Goal: Transaction & Acquisition: Book appointment/travel/reservation

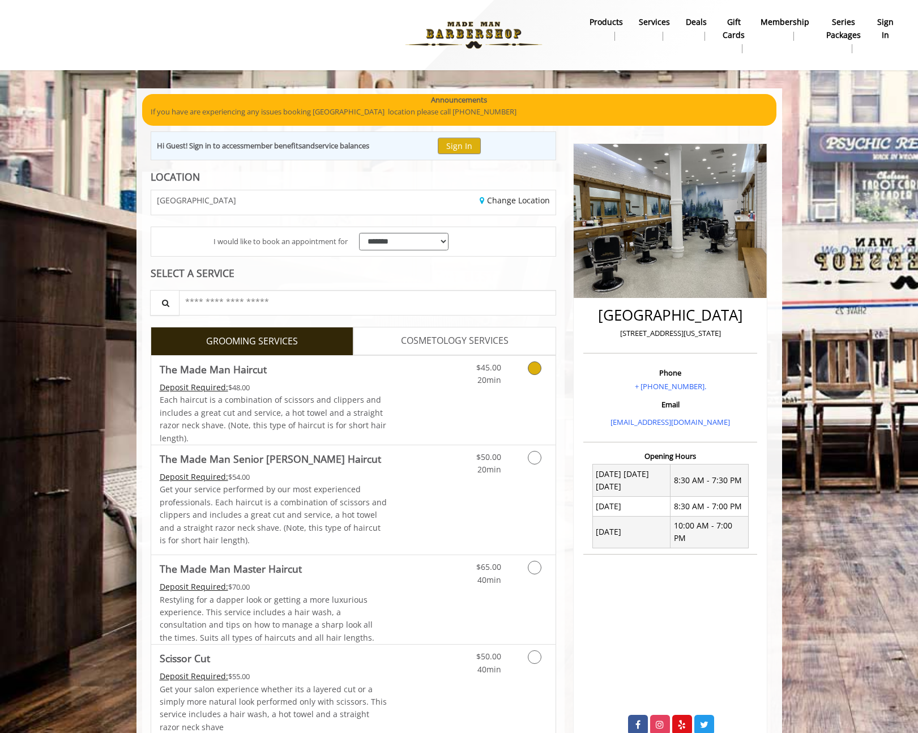
click at [539, 374] on link "Grooming services" at bounding box center [532, 371] width 29 height 31
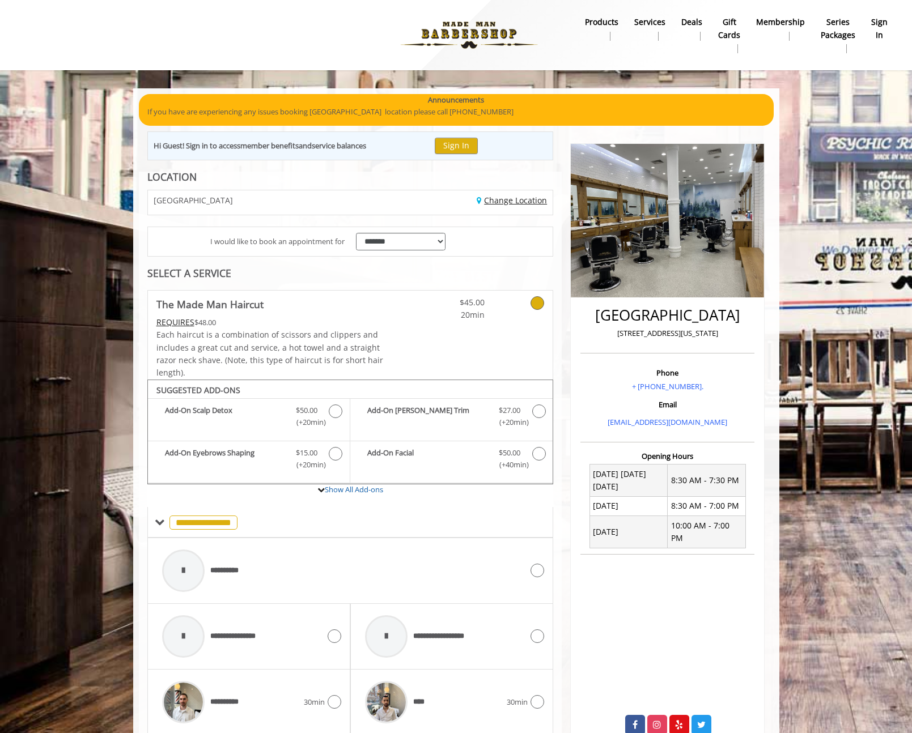
click at [504, 203] on link "Change Location" at bounding box center [511, 200] width 70 height 11
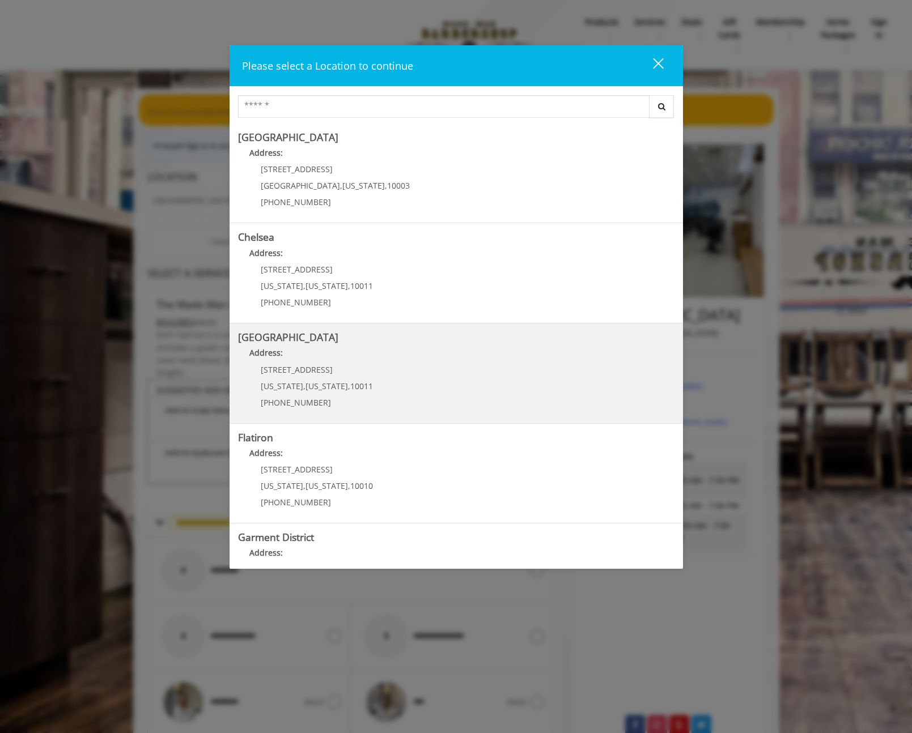
click at [388, 351] on Street "Address:" at bounding box center [456, 356] width 436 height 18
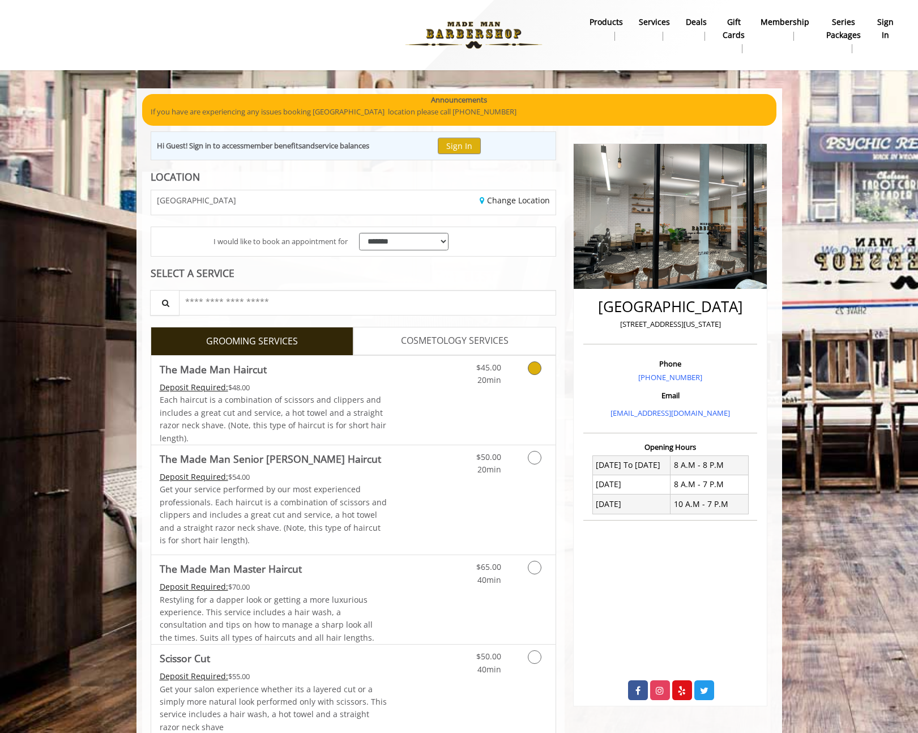
click at [528, 376] on link "Grooming services" at bounding box center [532, 371] width 29 height 31
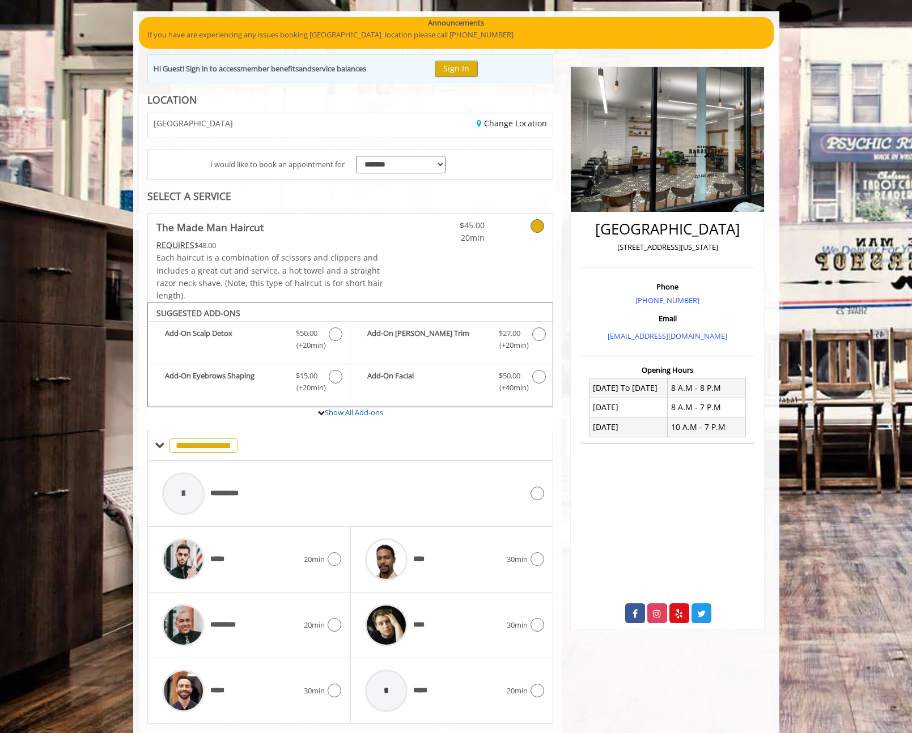
scroll to position [107, 0]
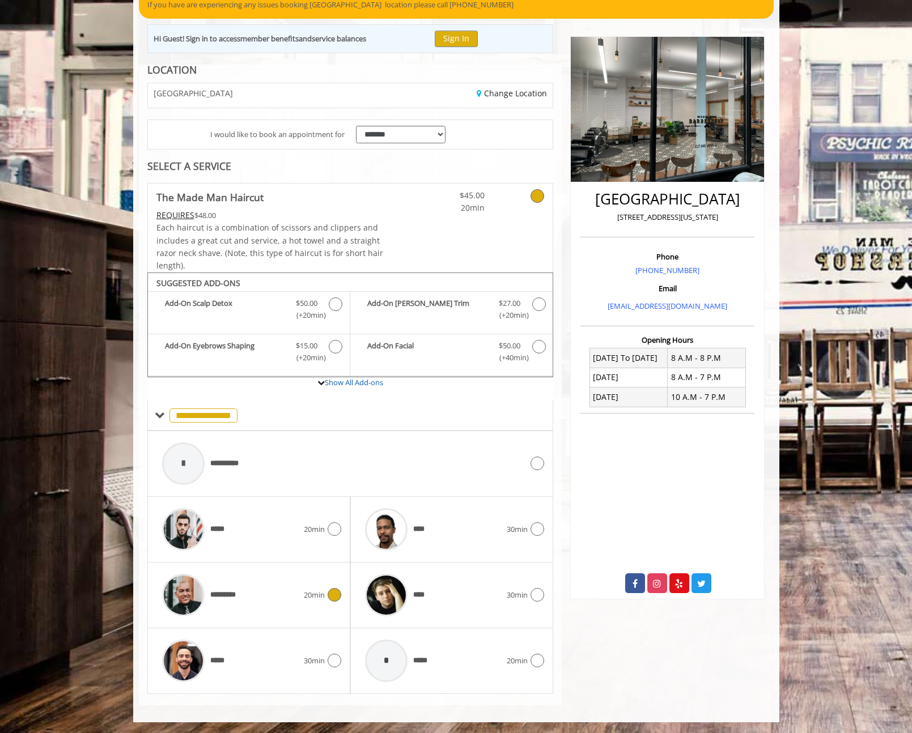
click at [320, 581] on div "********* 20min" at bounding box center [248, 595] width 185 height 54
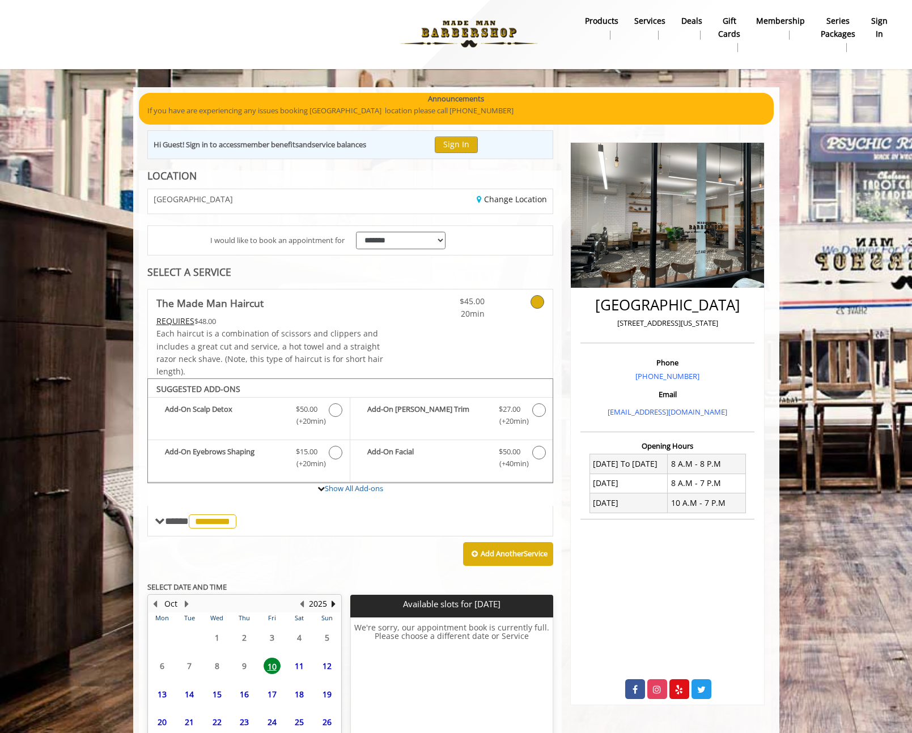
scroll to position [95, 0]
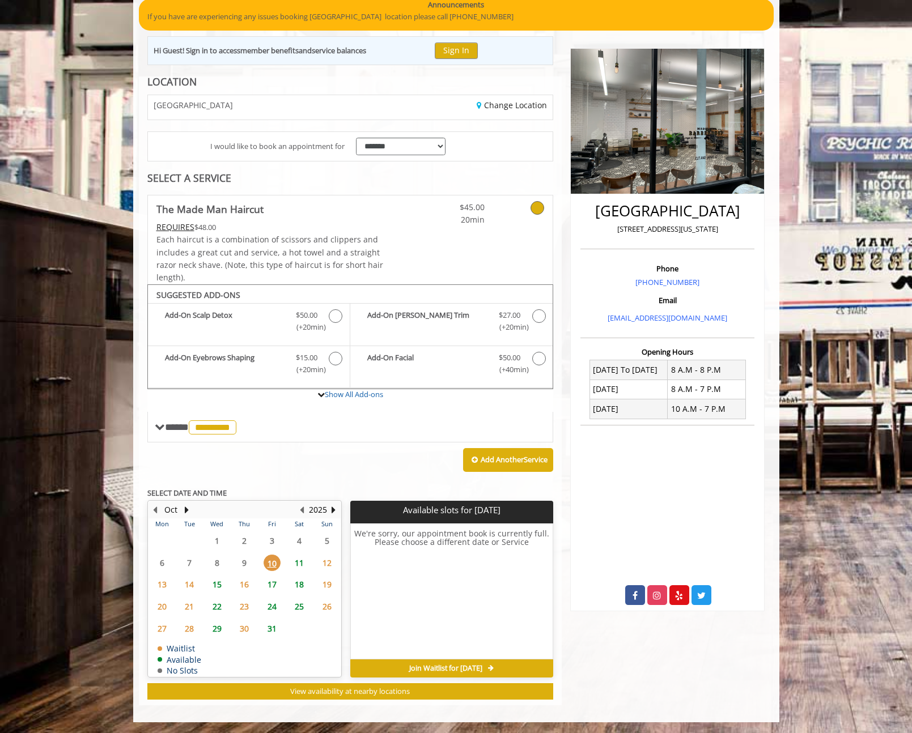
click at [302, 558] on span "11" at bounding box center [299, 563] width 17 height 16
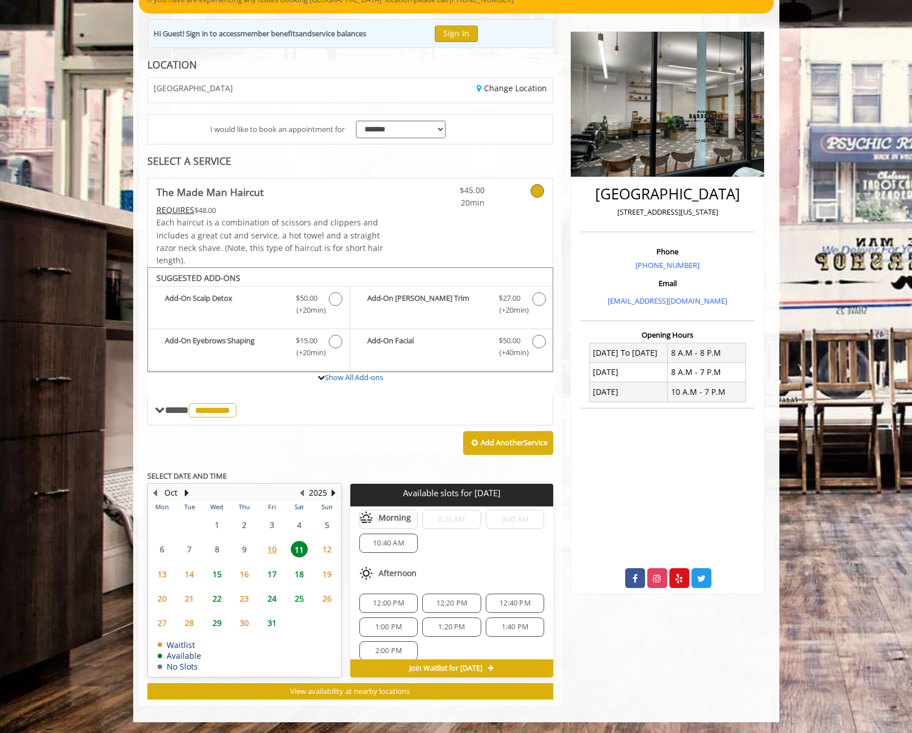
scroll to position [39, 0]
click at [389, 597] on span "12:00 PM" at bounding box center [388, 593] width 31 height 9
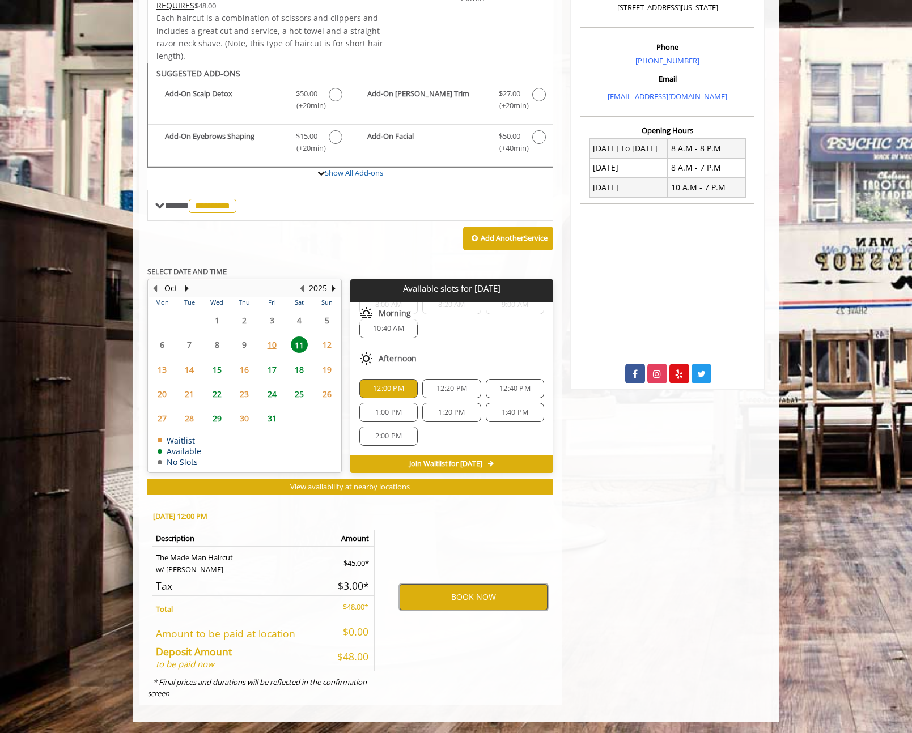
click at [434, 601] on button "BOOK NOW" at bounding box center [473, 597] width 148 height 26
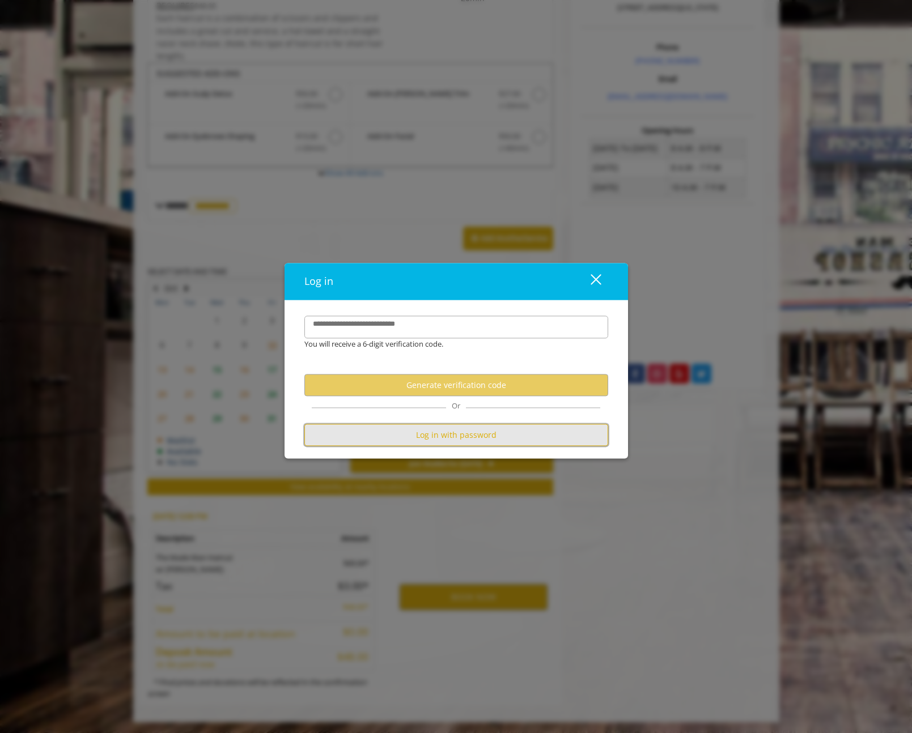
click at [463, 429] on button "Log in with password" at bounding box center [456, 435] width 304 height 22
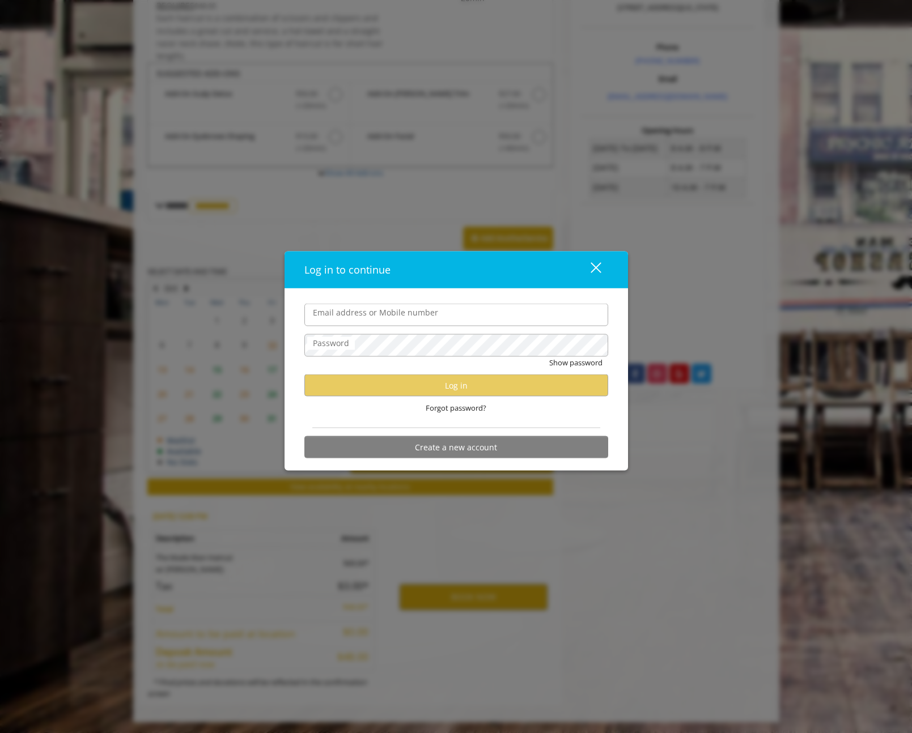
click at [0, 733] on com-1password-button at bounding box center [0, 734] width 0 height 0
type input "**********"
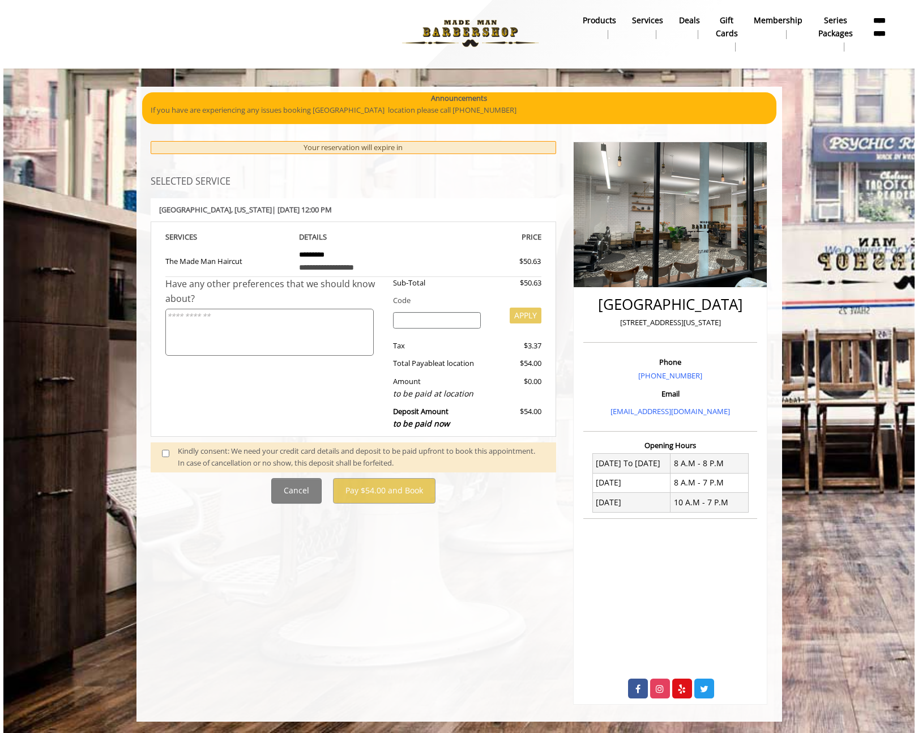
scroll to position [0, 0]
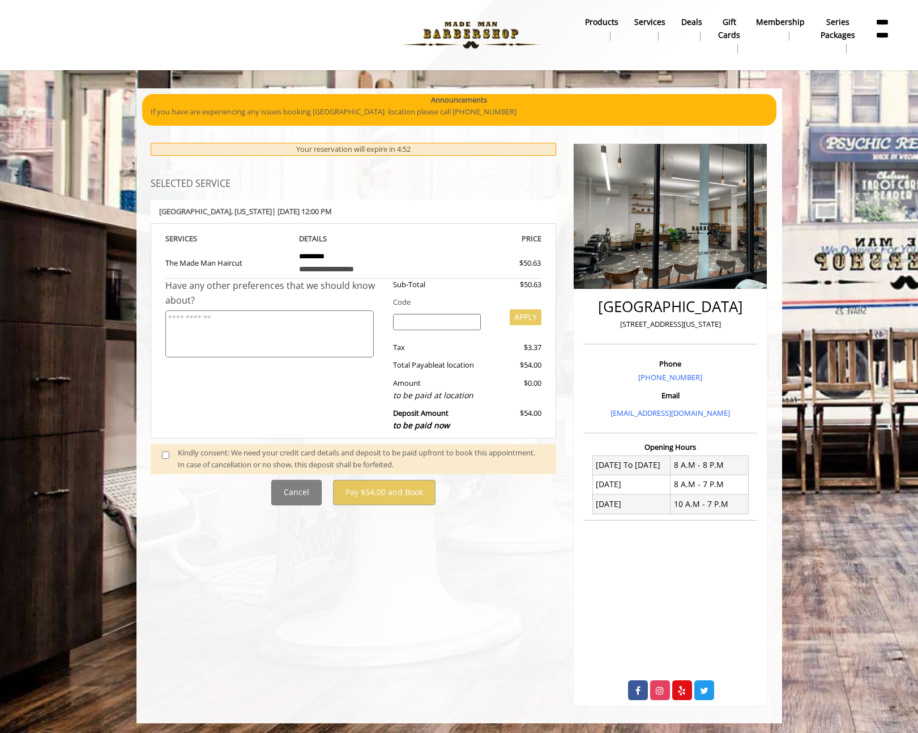
click at [329, 456] on div "Kindly consent: We need your credit card details and deposit to be paid upfront…" at bounding box center [361, 459] width 367 height 24
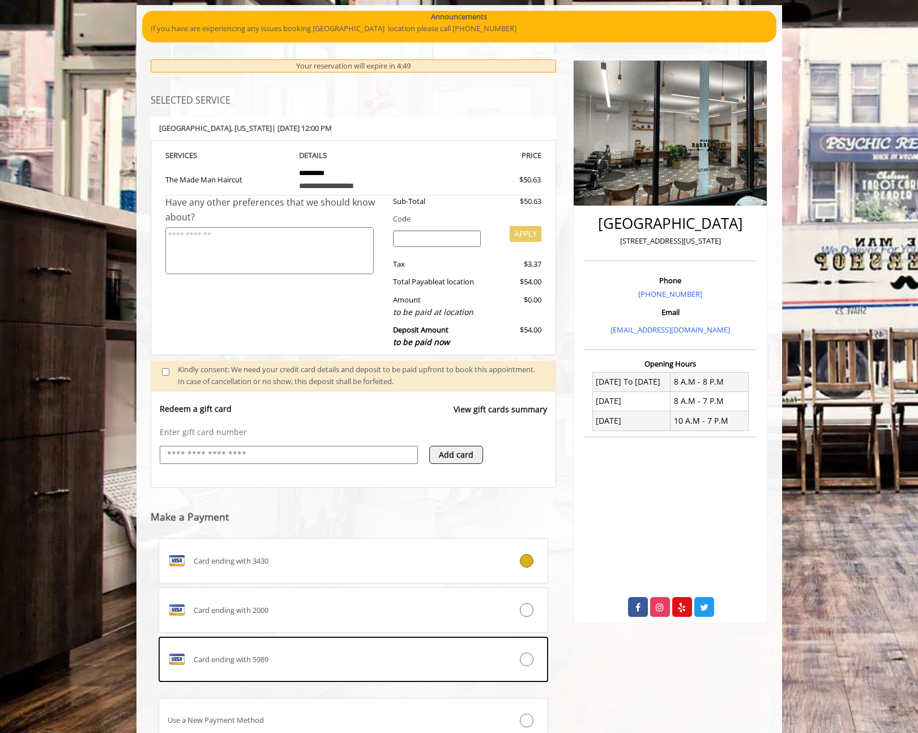
scroll to position [176, 0]
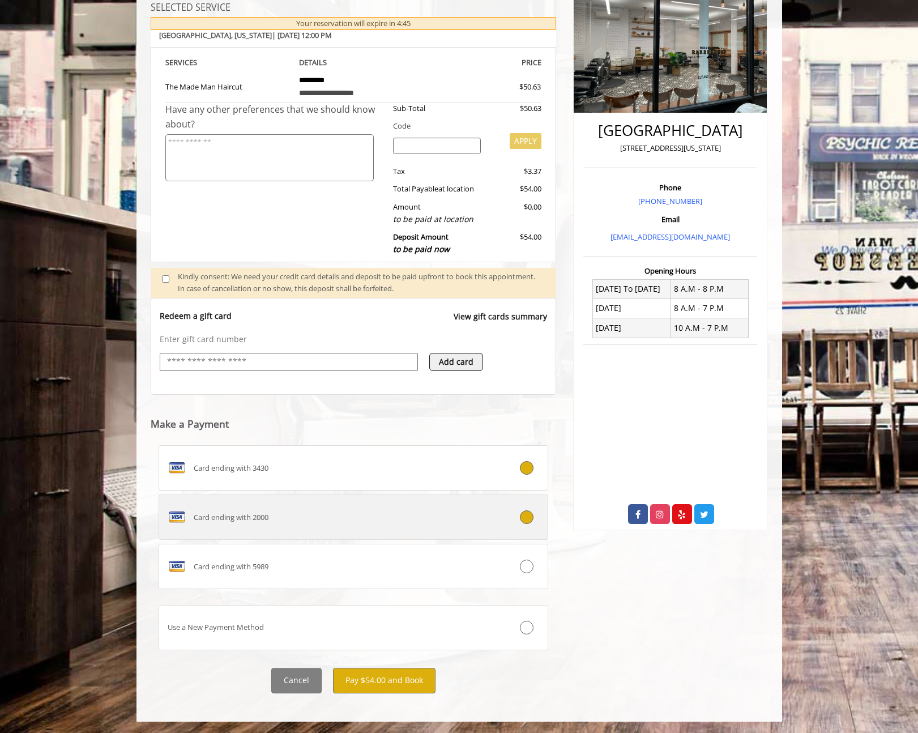
click at [448, 522] on div "Card ending with 2000" at bounding box center [321, 517] width 324 height 18
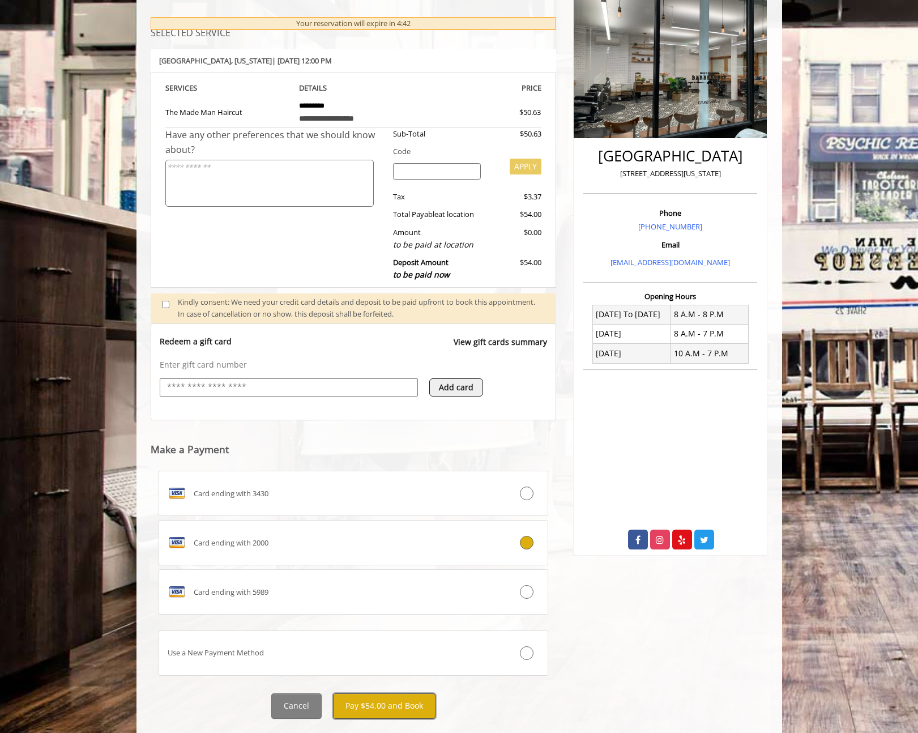
click at [400, 705] on button "Pay $54.00 and Book" at bounding box center [384, 705] width 103 height 25
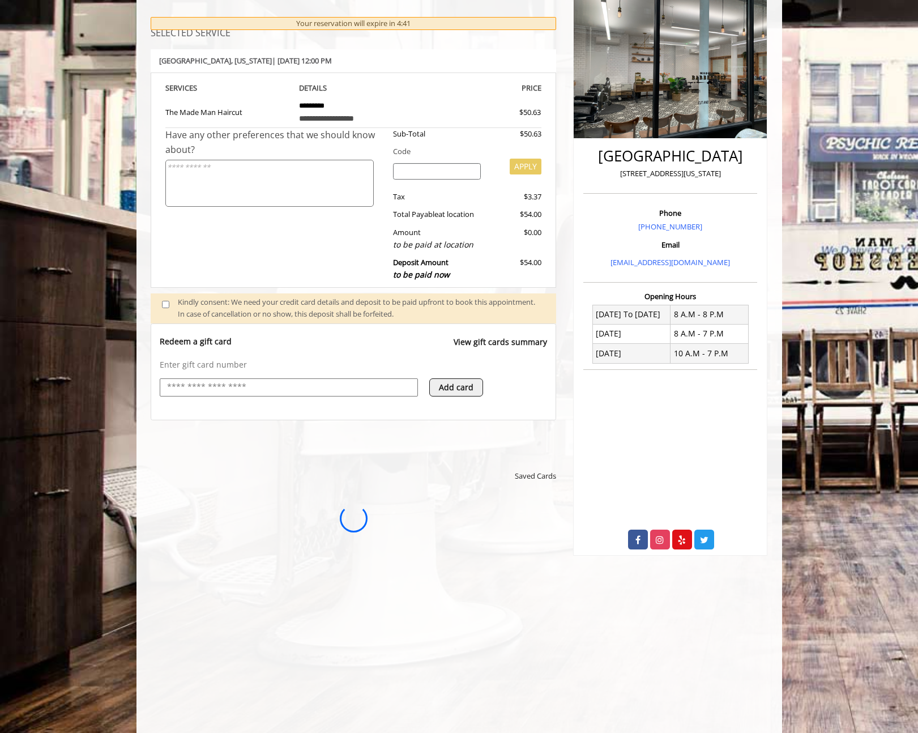
scroll to position [0, 0]
